Goal: Information Seeking & Learning: Learn about a topic

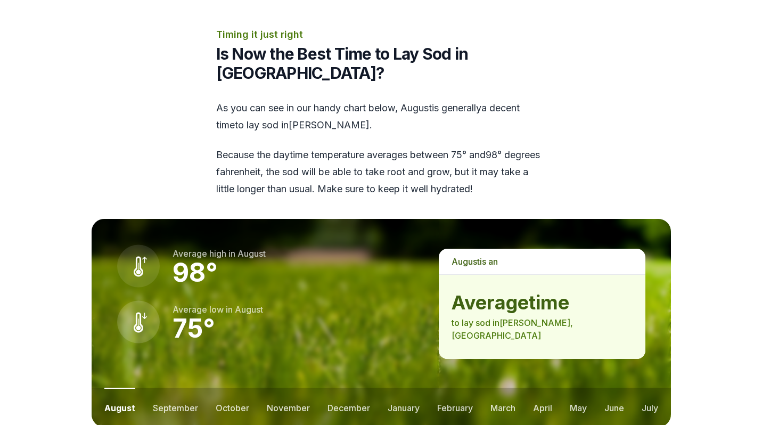
scroll to position [1276, 0]
click at [170, 388] on button "september" at bounding box center [175, 407] width 45 height 39
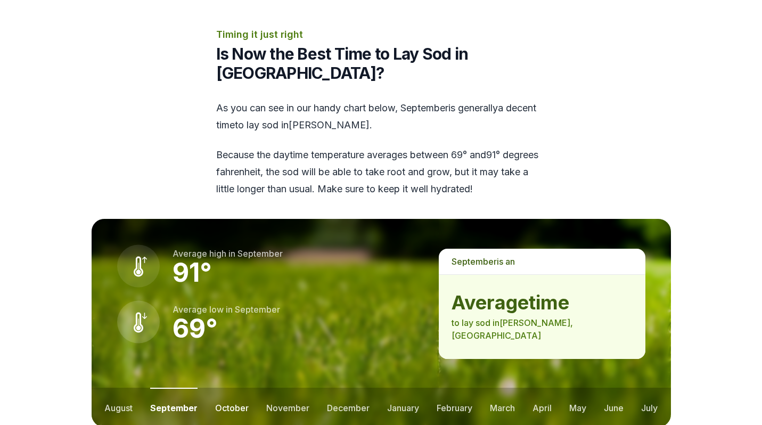
click at [225, 388] on button "october" at bounding box center [232, 407] width 34 height 39
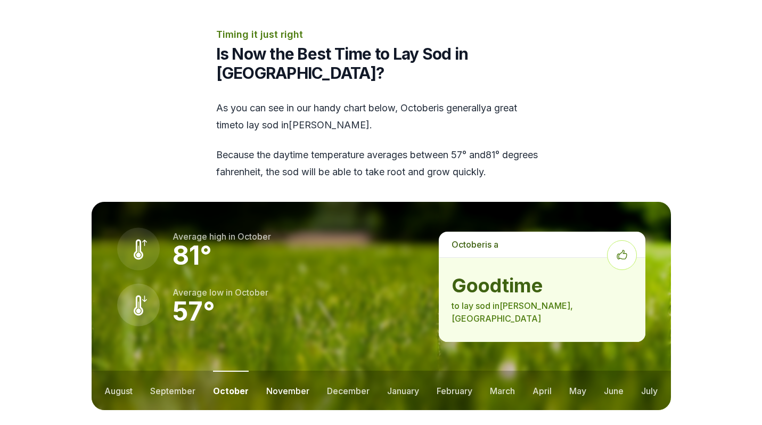
click at [275, 371] on button "november" at bounding box center [287, 390] width 43 height 39
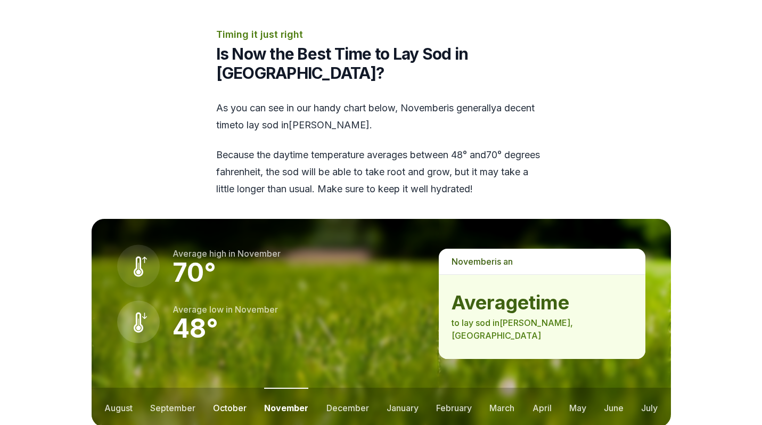
click at [229, 388] on button "october" at bounding box center [230, 407] width 34 height 39
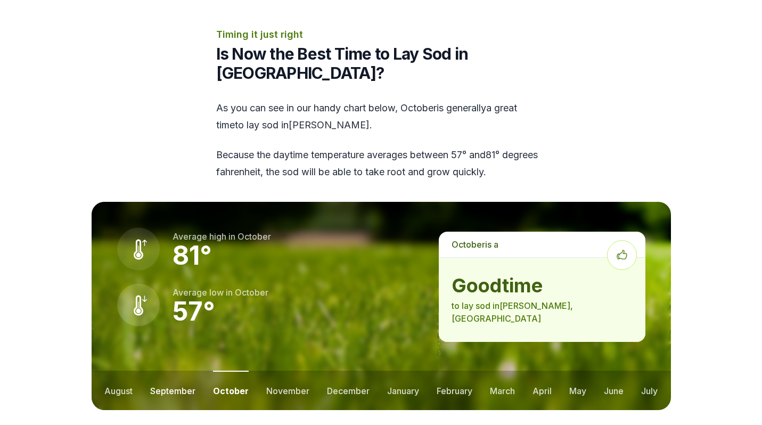
click at [166, 371] on button "september" at bounding box center [172, 390] width 45 height 39
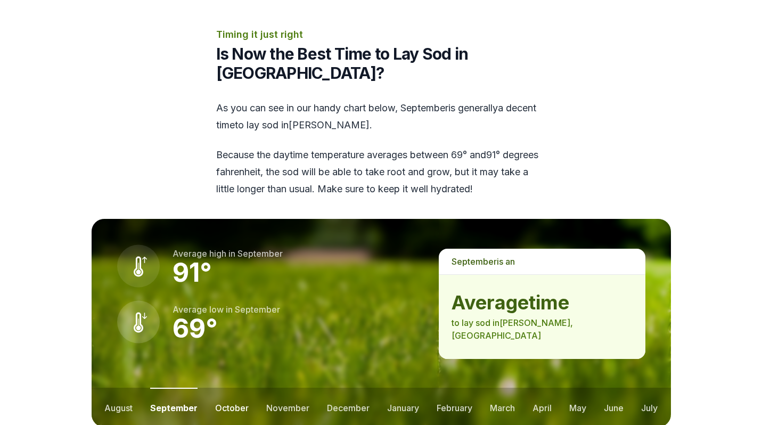
click at [232, 388] on button "october" at bounding box center [232, 407] width 34 height 39
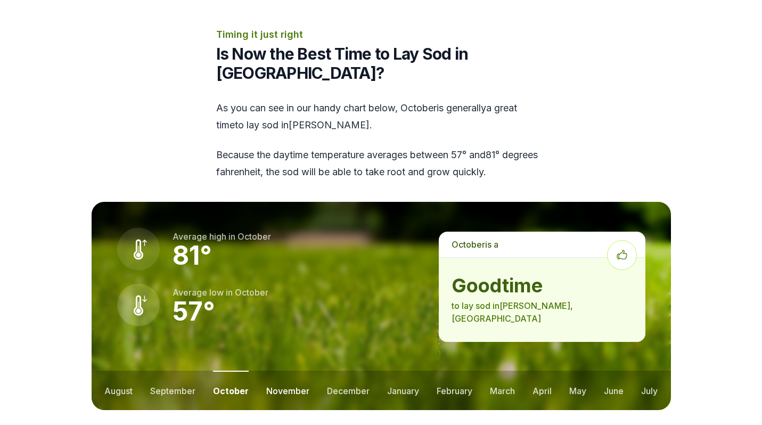
click at [280, 371] on button "november" at bounding box center [287, 390] width 43 height 39
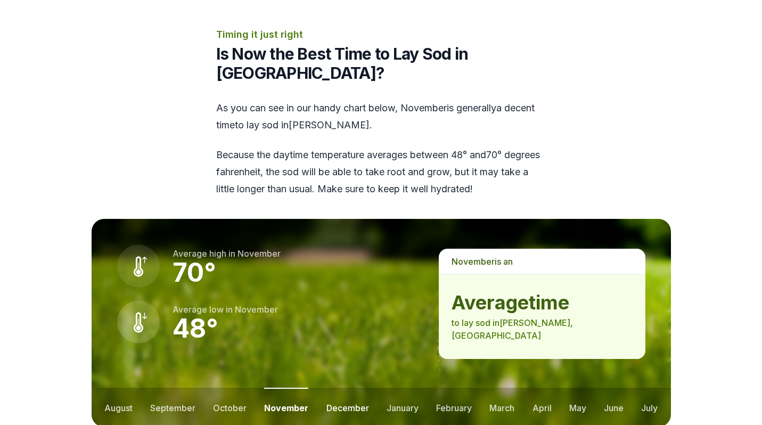
click at [348, 388] on button "december" at bounding box center [348, 407] width 43 height 39
click at [387, 388] on button "january" at bounding box center [403, 407] width 32 height 39
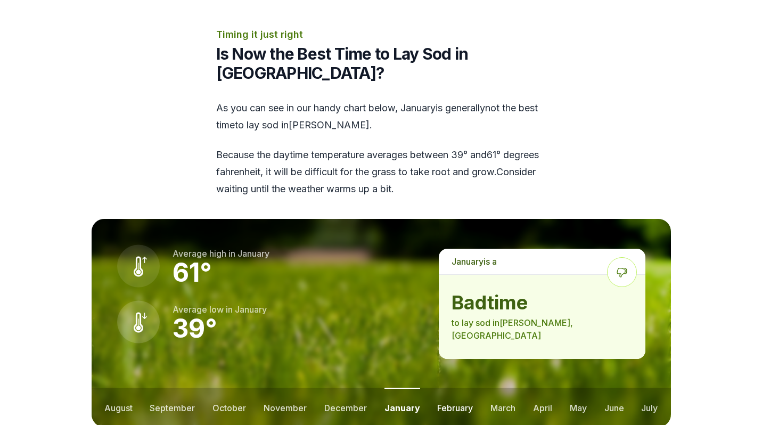
click at [455, 388] on button "february" at bounding box center [455, 407] width 36 height 39
click at [501, 388] on button "march" at bounding box center [503, 407] width 25 height 39
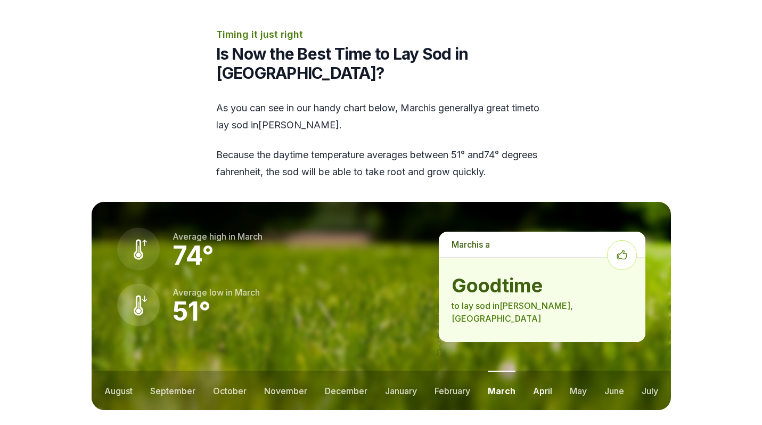
click at [544, 371] on button "april" at bounding box center [542, 390] width 19 height 39
click at [575, 371] on button "may" at bounding box center [577, 390] width 17 height 39
click at [610, 371] on button "june" at bounding box center [614, 390] width 20 height 39
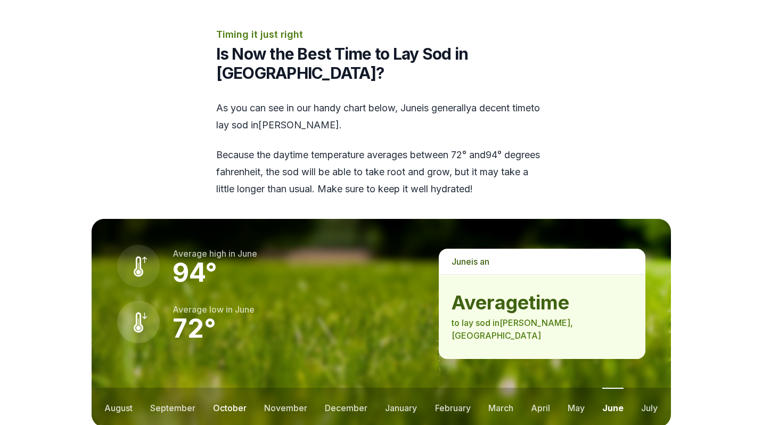
click at [216, 388] on button "october" at bounding box center [230, 407] width 34 height 39
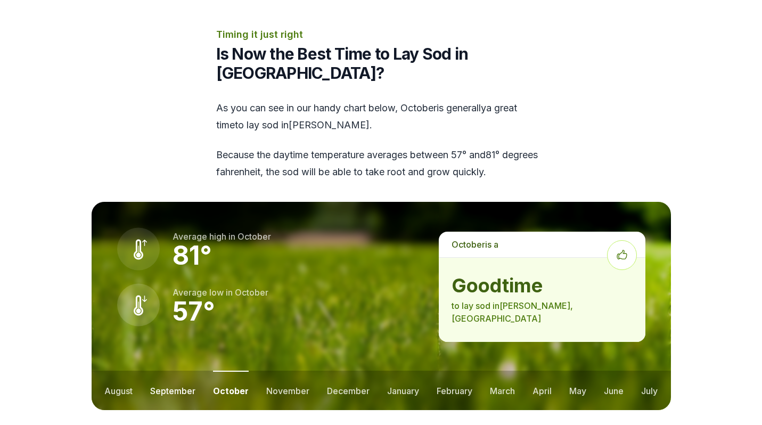
click at [174, 371] on button "september" at bounding box center [172, 390] width 45 height 39
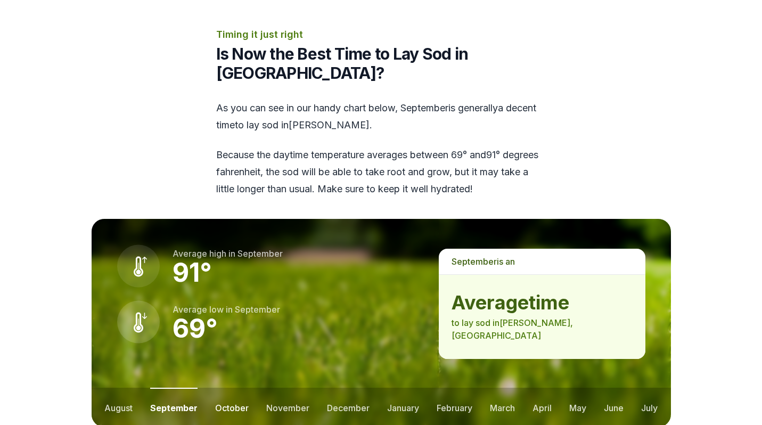
click at [222, 388] on button "october" at bounding box center [232, 407] width 34 height 39
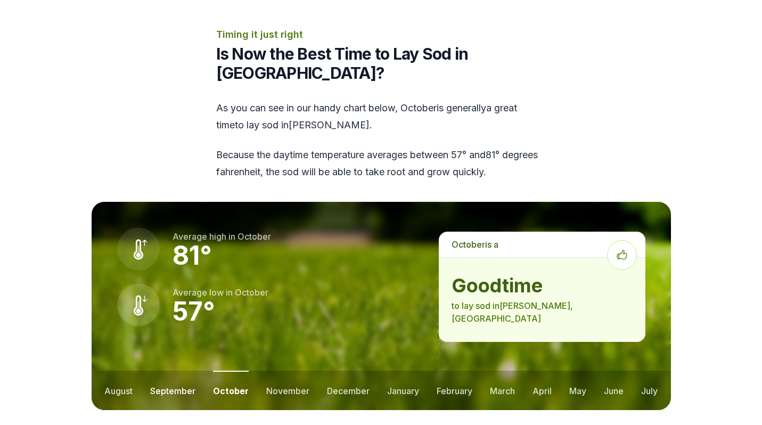
click at [176, 371] on button "september" at bounding box center [172, 390] width 45 height 39
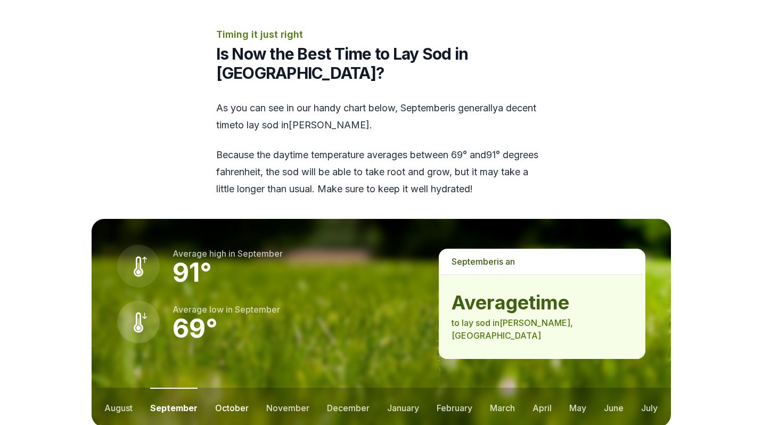
click at [231, 388] on button "october" at bounding box center [232, 407] width 34 height 39
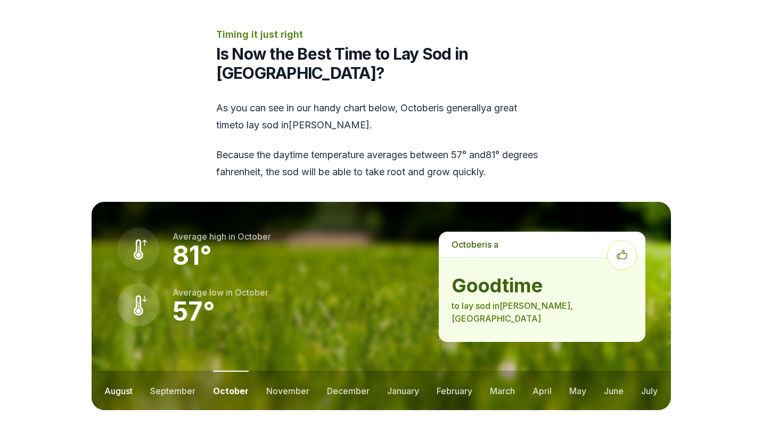
click at [113, 371] on button "august" at bounding box center [118, 390] width 28 height 39
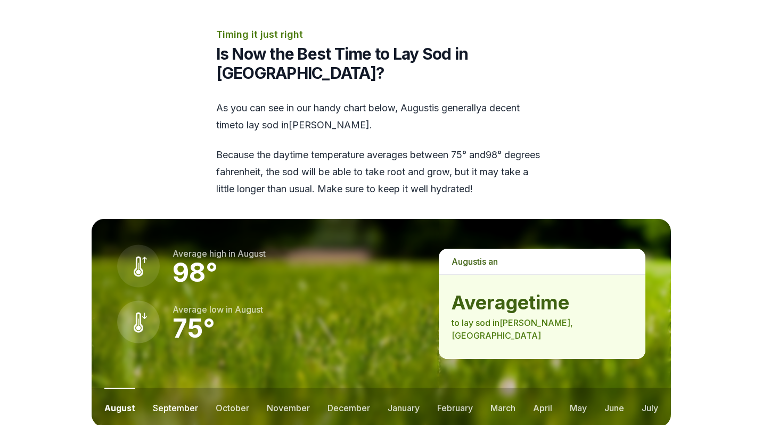
click at [167, 388] on button "september" at bounding box center [175, 407] width 45 height 39
click at [231, 388] on button "october" at bounding box center [232, 407] width 34 height 39
